Goal: Information Seeking & Learning: Learn about a topic

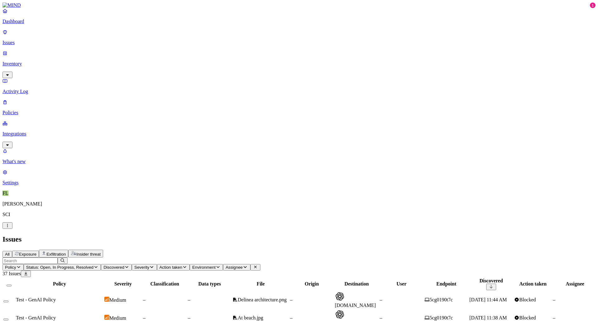
scroll to position [54, 0]
click at [23, 61] on p "Inventory" at bounding box center [298, 64] width 593 height 6
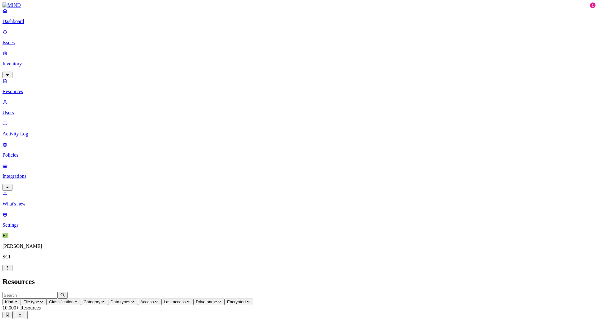
click at [21, 299] on button "Kind" at bounding box center [11, 302] width 18 height 7
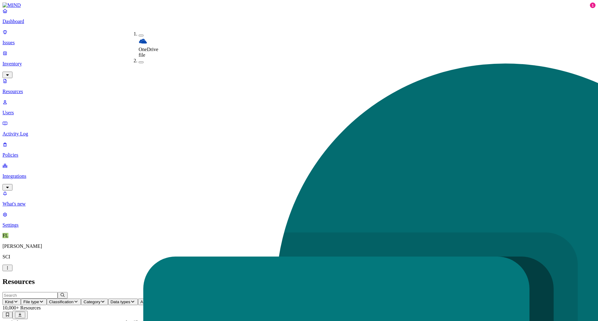
click at [252, 278] on h2 "Resources" at bounding box center [298, 282] width 593 height 8
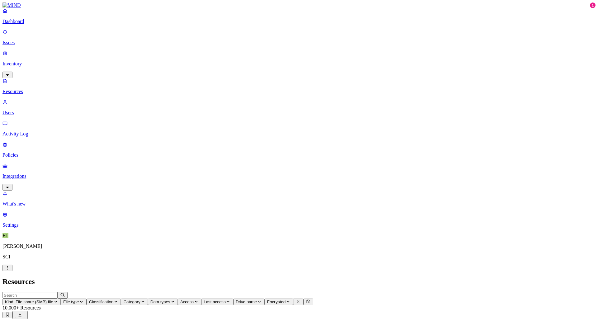
click at [199, 300] on icon "button" at bounding box center [196, 302] width 5 height 4
click at [170, 300] on span "Data types" at bounding box center [160, 302] width 20 height 5
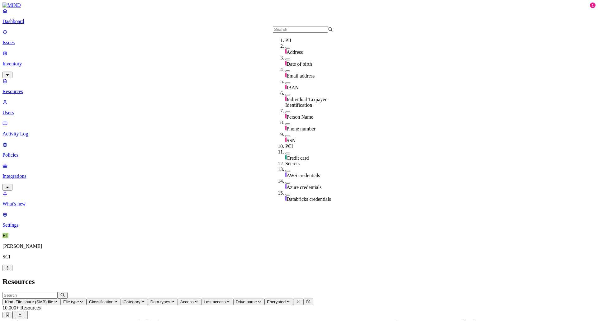
click at [170, 300] on span "Data types" at bounding box center [160, 302] width 20 height 5
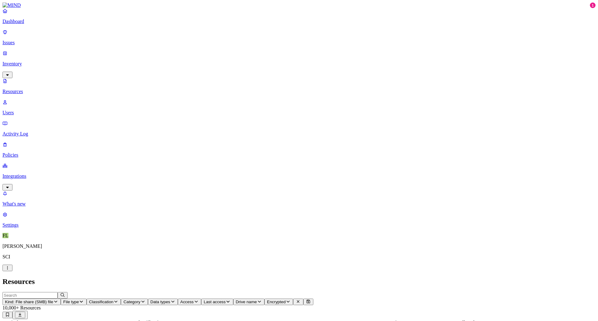
click at [170, 300] on span "Data types" at bounding box center [160, 302] width 20 height 5
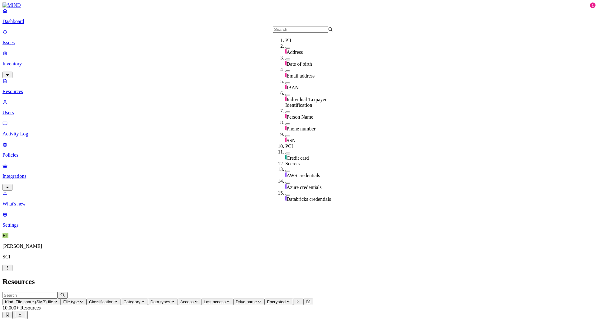
click at [285, 132] on div "SSN" at bounding box center [315, 138] width 60 height 12
click at [312, 278] on header "Resources" at bounding box center [298, 282] width 593 height 8
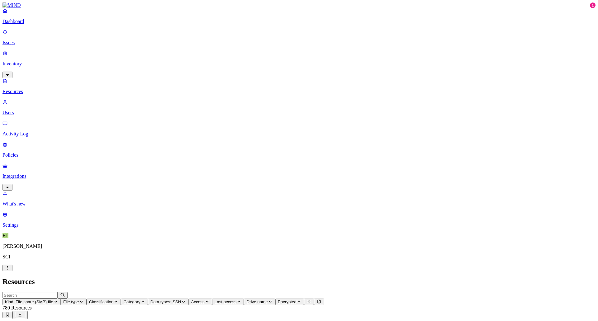
scroll to position [14, 0]
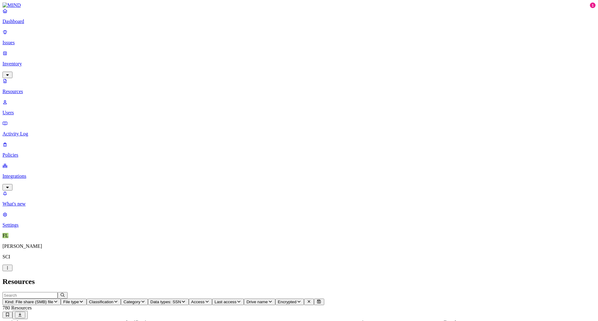
scroll to position [113, 0]
click at [15, 24] on p "Dashboard" at bounding box center [298, 22] width 593 height 6
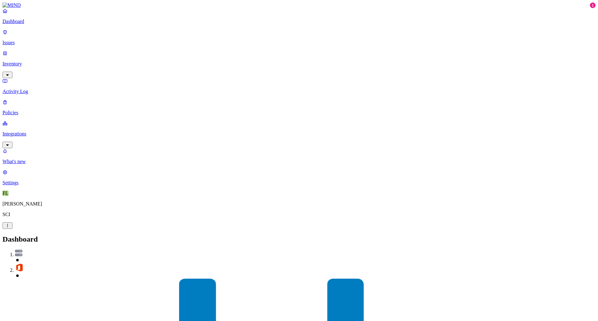
drag, startPoint x: 495, startPoint y: 91, endPoint x: 510, endPoint y: 89, distance: 15.1
drag, startPoint x: 510, startPoint y: 89, endPoint x: 517, endPoint y: 90, distance: 7.9
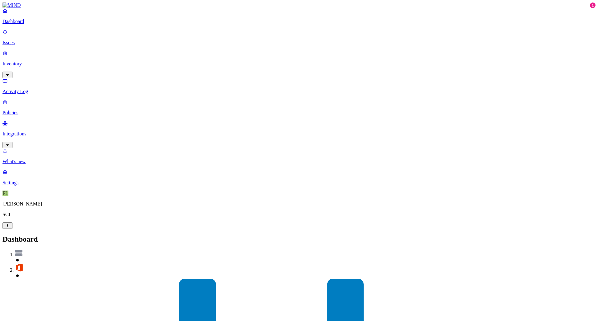
click at [19, 131] on p "Integrations" at bounding box center [298, 134] width 593 height 6
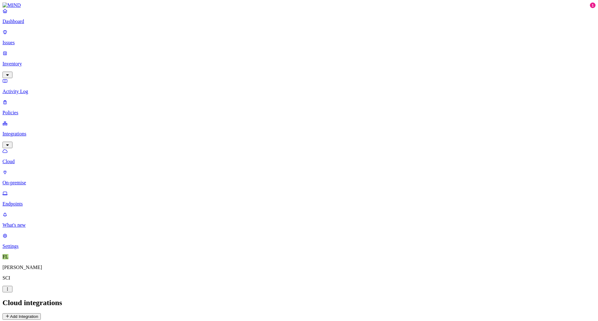
click at [20, 40] on p "Issues" at bounding box center [298, 43] width 593 height 6
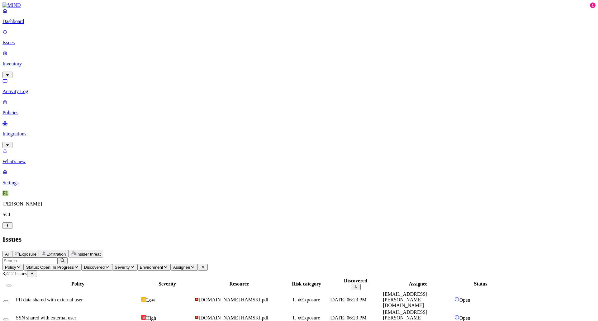
click at [21, 265] on icon "button" at bounding box center [18, 267] width 5 height 4
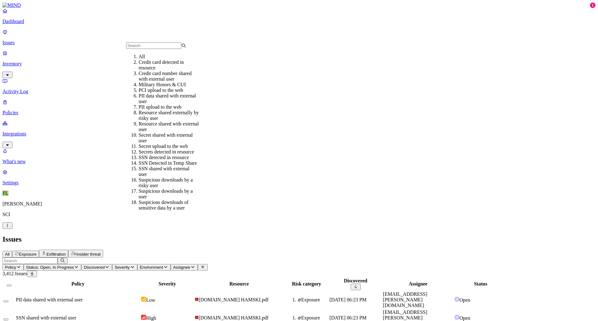
scroll to position [42, 0]
click at [400, 235] on div "Issues" at bounding box center [298, 239] width 593 height 8
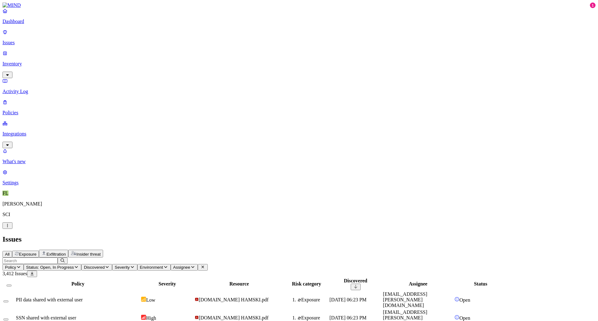
click at [24, 61] on p "Inventory" at bounding box center [298, 64] width 593 height 6
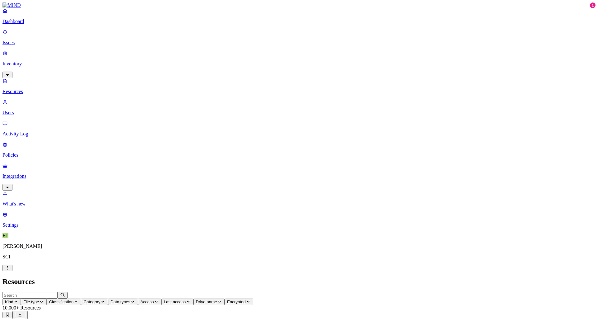
click at [21, 299] on button "Kind" at bounding box center [11, 302] width 18 height 7
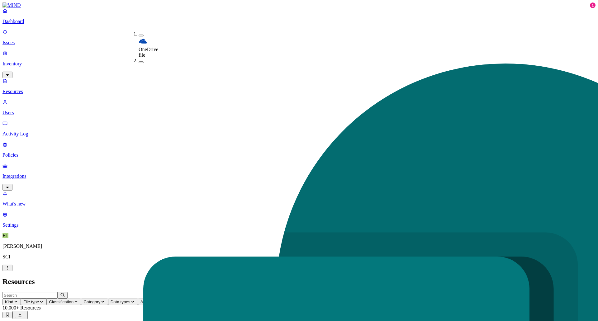
drag, startPoint x: 132, startPoint y: 57, endPoint x: 155, endPoint y: 46, distance: 25.5
click at [114, 300] on span "Classification" at bounding box center [101, 302] width 25 height 5
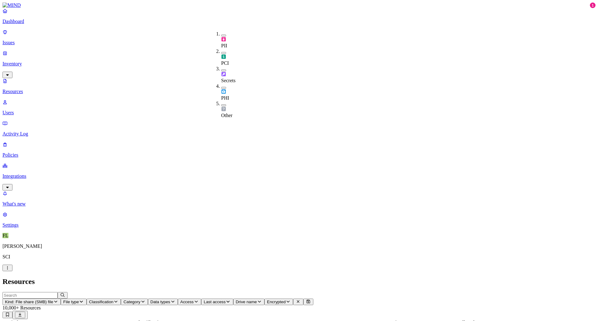
click at [221, 31] on div "PII" at bounding box center [221, 39] width 0 height 17
click at [340, 278] on header "Resources" at bounding box center [298, 282] width 593 height 8
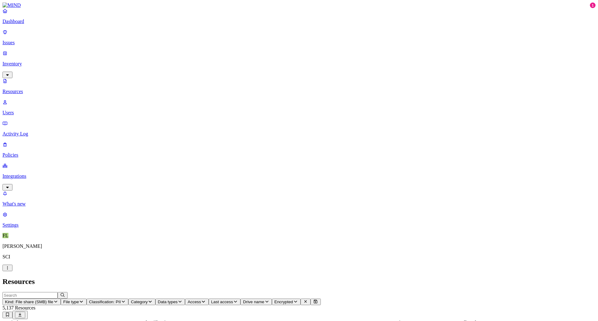
click at [178, 300] on span "Data types" at bounding box center [168, 302] width 20 height 5
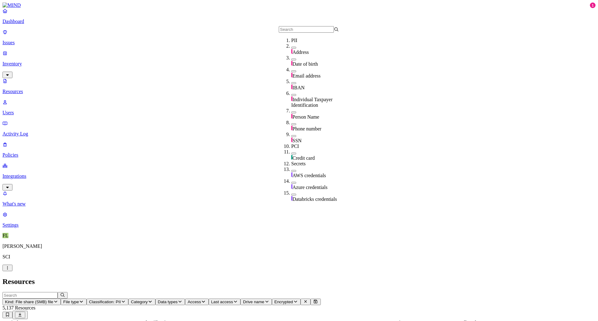
click at [291, 135] on button "button" at bounding box center [293, 136] width 5 height 2
click at [325, 278] on h2 "Resources" at bounding box center [298, 282] width 593 height 8
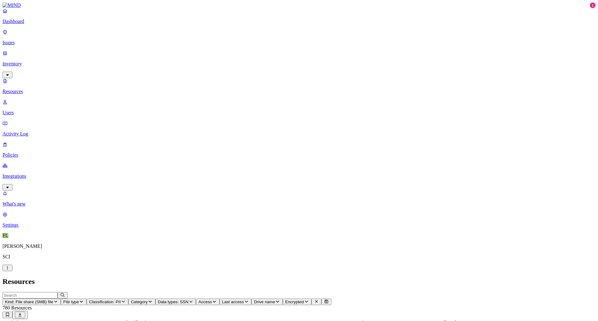
click at [189, 300] on span "Data types: SSN" at bounding box center [173, 302] width 31 height 5
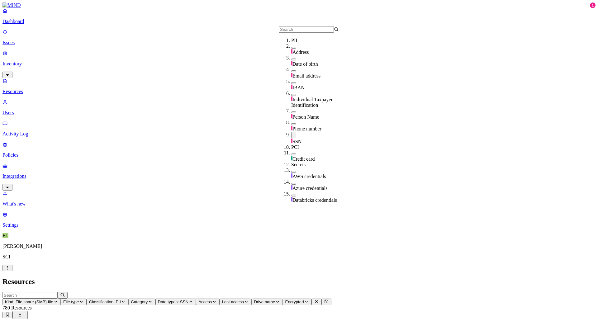
click at [291, 132] on button "button" at bounding box center [293, 135] width 5 height 7
click at [291, 49] on button "button" at bounding box center [293, 48] width 5 height 2
click at [227, 278] on h2 "Resources" at bounding box center [298, 282] width 593 height 8
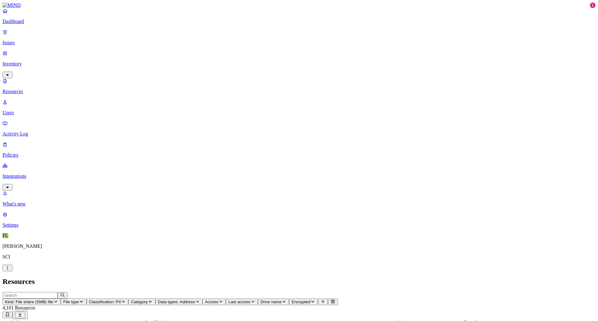
click at [128, 299] on button "Classification: PII" at bounding box center [108, 302] width 42 height 7
click at [121, 300] on span "Classification: PII" at bounding box center [105, 302] width 32 height 5
click at [195, 300] on span "Data types: Address" at bounding box center [176, 302] width 37 height 5
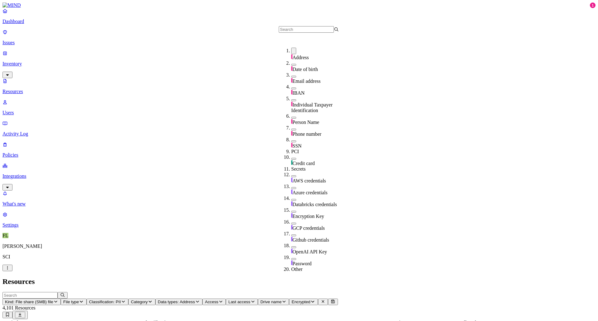
scroll to position [31, 0]
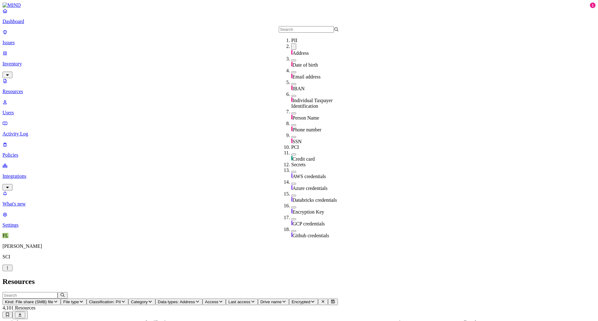
click at [291, 83] on button "button" at bounding box center [293, 84] width 5 height 2
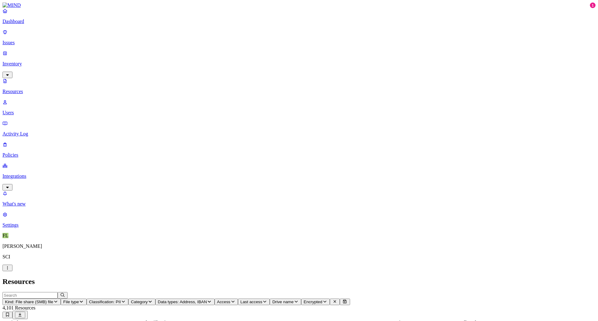
drag, startPoint x: 455, startPoint y: 265, endPoint x: 457, endPoint y: 272, distance: 7.3
click at [215, 299] on button "Data types: Address, IBAN" at bounding box center [184, 302] width 59 height 7
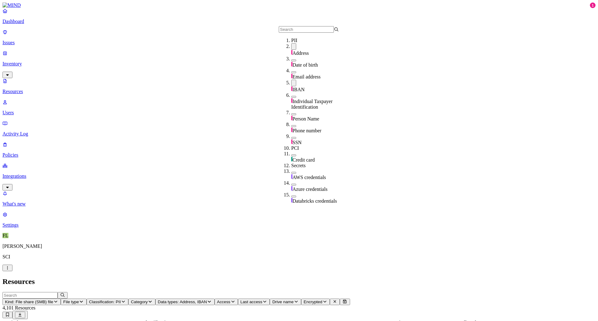
click at [291, 50] on button "button" at bounding box center [293, 46] width 5 height 7
click at [291, 85] on button "button" at bounding box center [293, 82] width 5 height 7
click at [291, 49] on button "button" at bounding box center [293, 48] width 5 height 2
click at [250, 278] on h2 "Resources" at bounding box center [298, 282] width 593 height 8
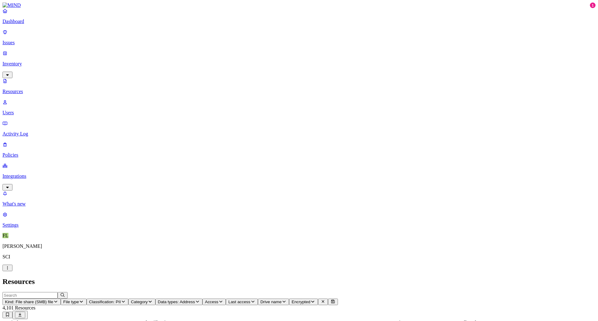
drag, startPoint x: 21, startPoint y: 268, endPoint x: 27, endPoint y: 254, distance: 14.8
click at [21, 228] on nav "Dashboard Issues Inventory Resources Users Activity Log Policies Integrations W…" at bounding box center [298, 118] width 593 height 220
click at [195, 300] on span "Data types: Address" at bounding box center [176, 302] width 37 height 5
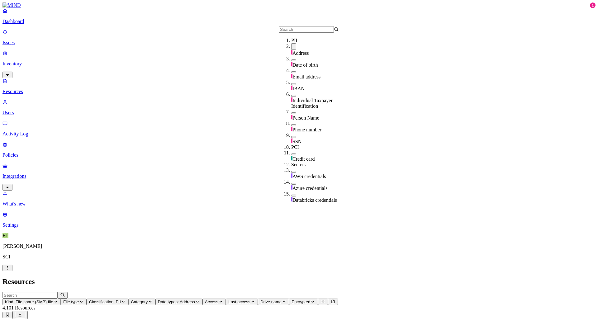
click at [291, 50] on button "button" at bounding box center [293, 46] width 5 height 7
click at [291, 135] on button "button" at bounding box center [293, 136] width 5 height 2
click at [27, 156] on nav "Dashboard Issues Inventory Resources Users Activity Log Policies Integrations W…" at bounding box center [298, 118] width 593 height 220
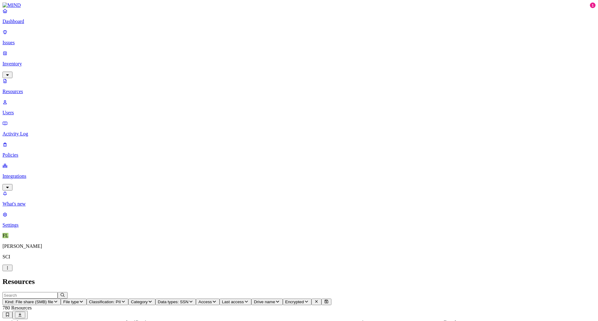
scroll to position [113, 0]
